Goal: Task Accomplishment & Management: Manage account settings

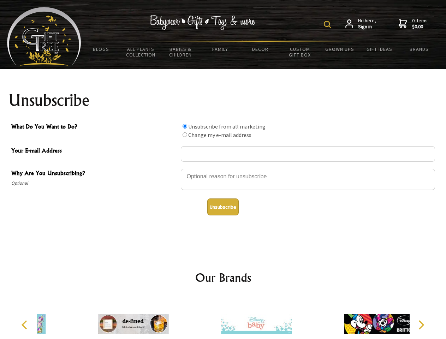
click at [329, 24] on img at bounding box center [327, 24] width 7 height 7
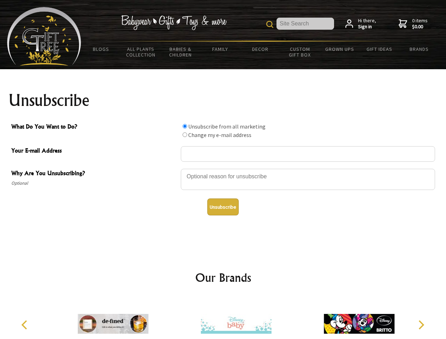
click at [223, 169] on div at bounding box center [308, 180] width 254 height 25
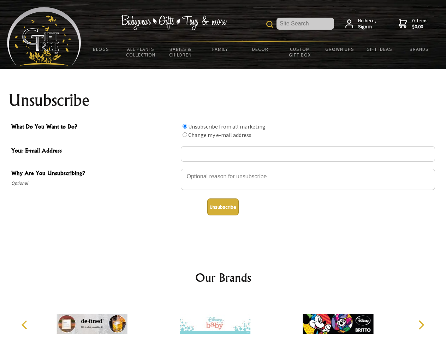
click at [185, 126] on input "What Do You Want to Do?" at bounding box center [185, 126] width 5 height 5
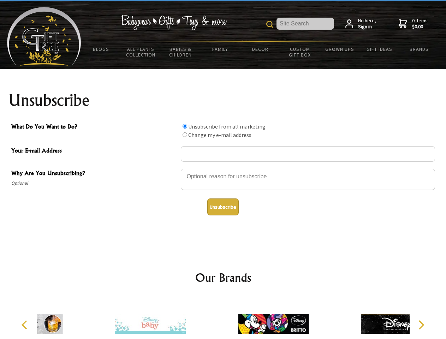
click at [185, 135] on input "What Do You Want to Do?" at bounding box center [185, 134] width 5 height 5
radio input "true"
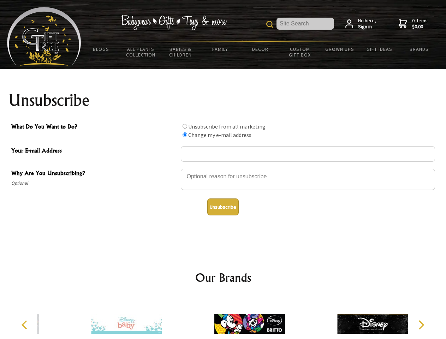
click at [223, 207] on button "Unsubscribe" at bounding box center [222, 207] width 31 height 17
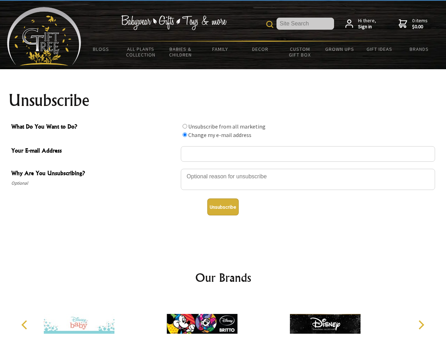
click at [223, 318] on img at bounding box center [202, 324] width 71 height 53
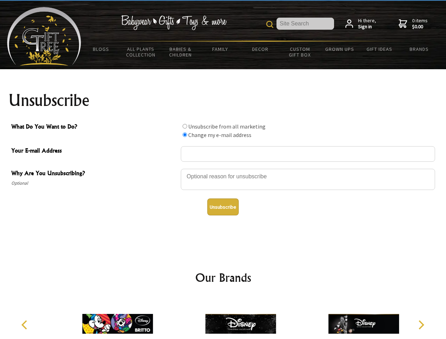
click at [25, 325] on icon "Previous" at bounding box center [24, 324] width 9 height 9
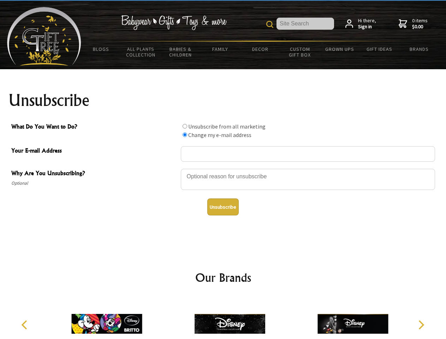
click at [421, 325] on icon "Next" at bounding box center [420, 324] width 9 height 9
